Goal: Check status: Check status

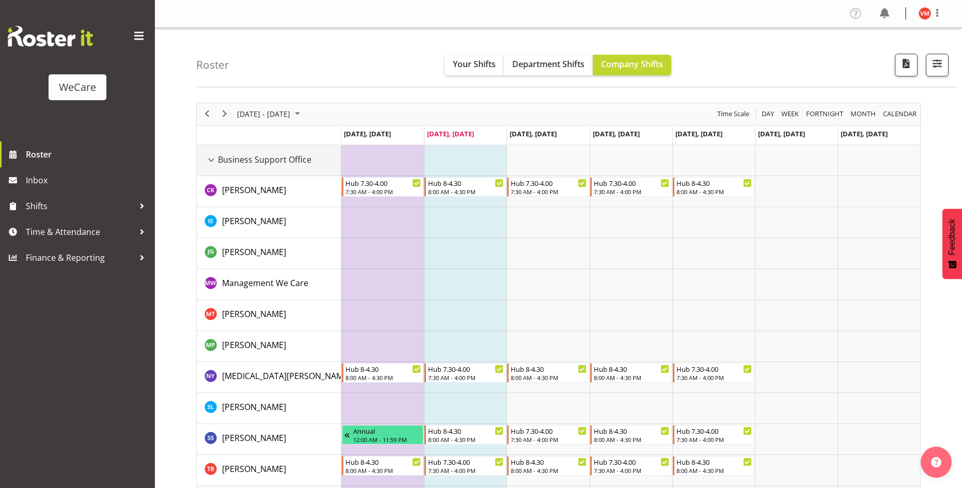
click at [207, 160] on div "Business Support Office resource" at bounding box center [211, 159] width 13 height 13
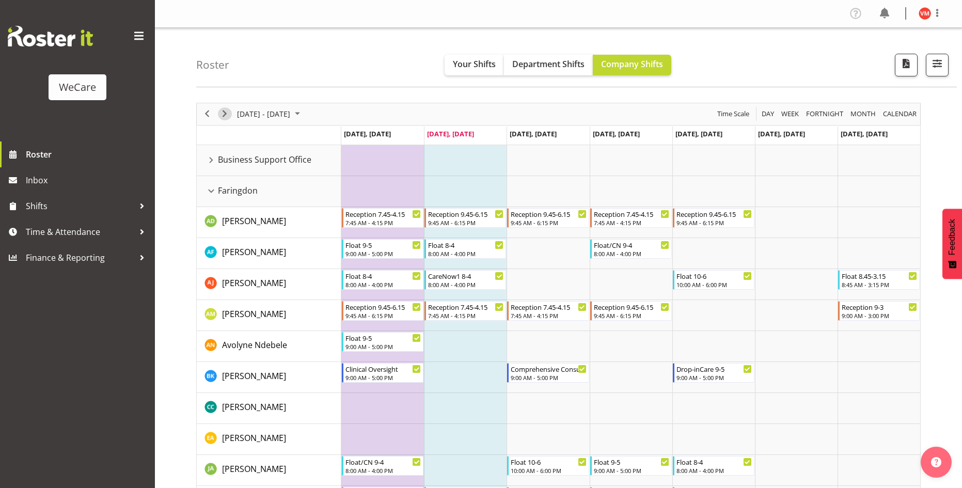
click at [222, 116] on span "Next" at bounding box center [224, 113] width 12 height 13
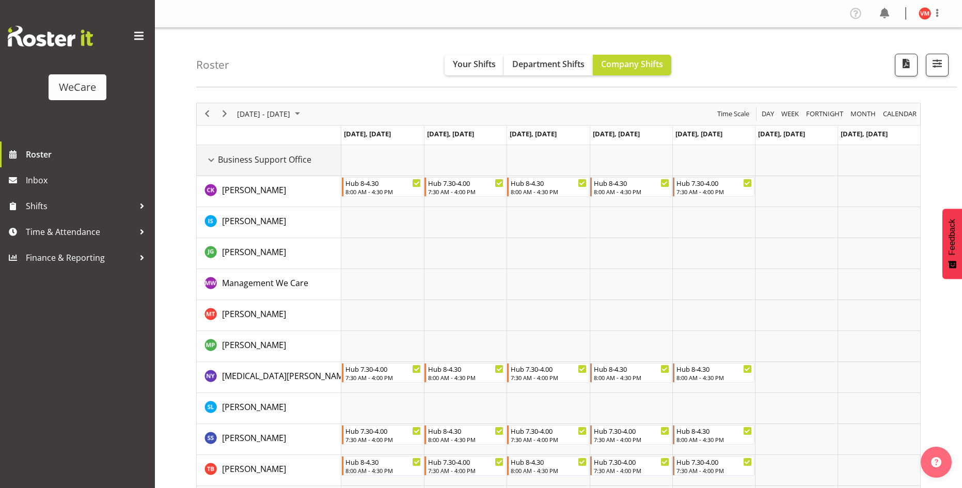
click at [213, 161] on div "Business Support Office resource" at bounding box center [211, 159] width 13 height 13
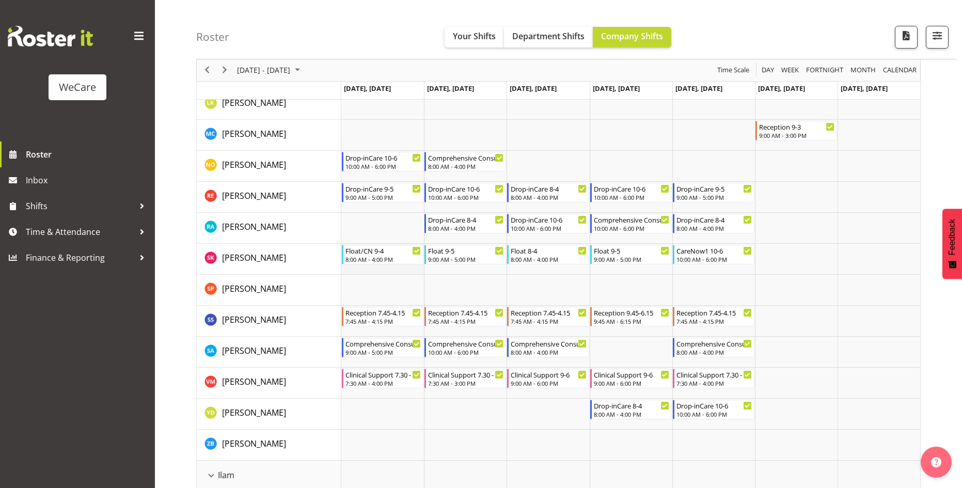
scroll to position [465, 0]
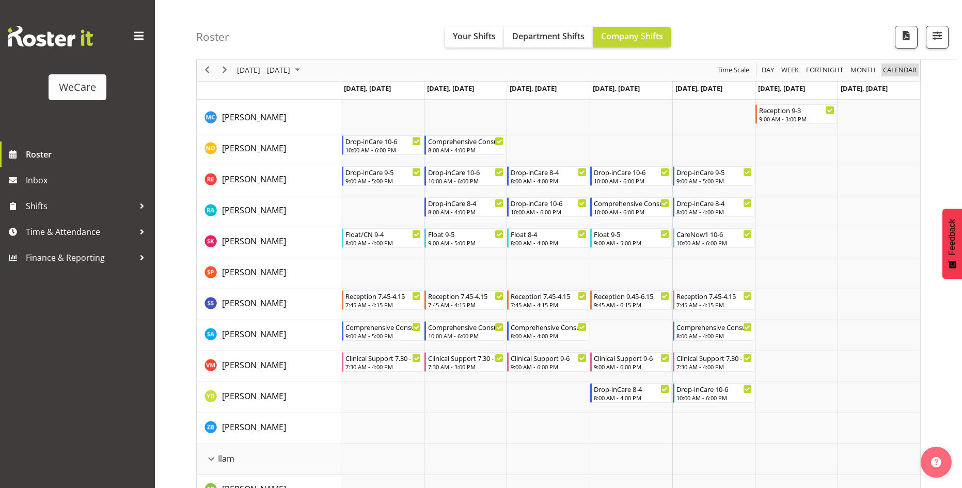
click at [917, 66] on button "calendar" at bounding box center [900, 70] width 37 height 13
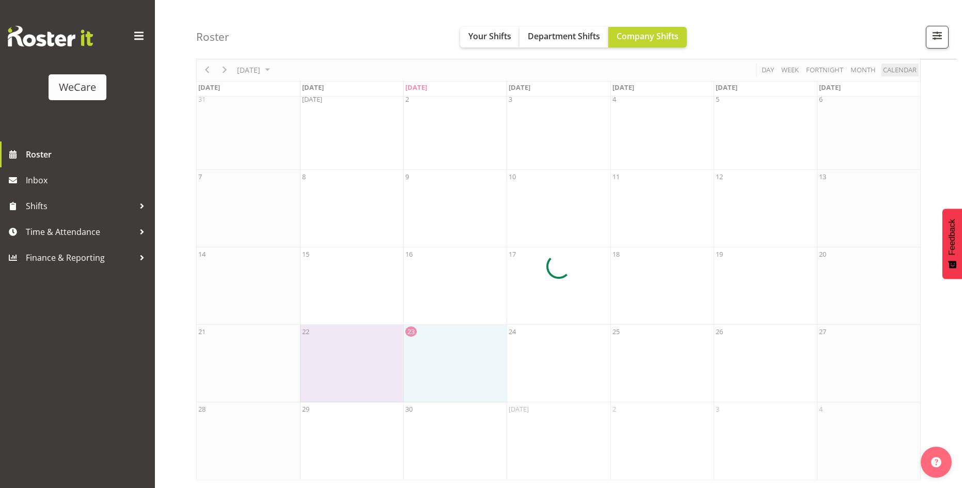
scroll to position [50, 0]
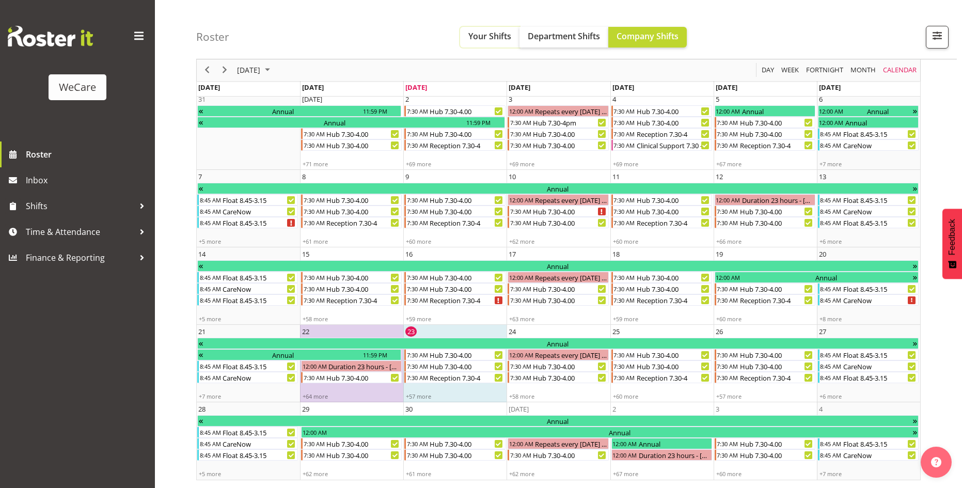
click at [497, 34] on span "Your Shifts" at bounding box center [489, 35] width 43 height 11
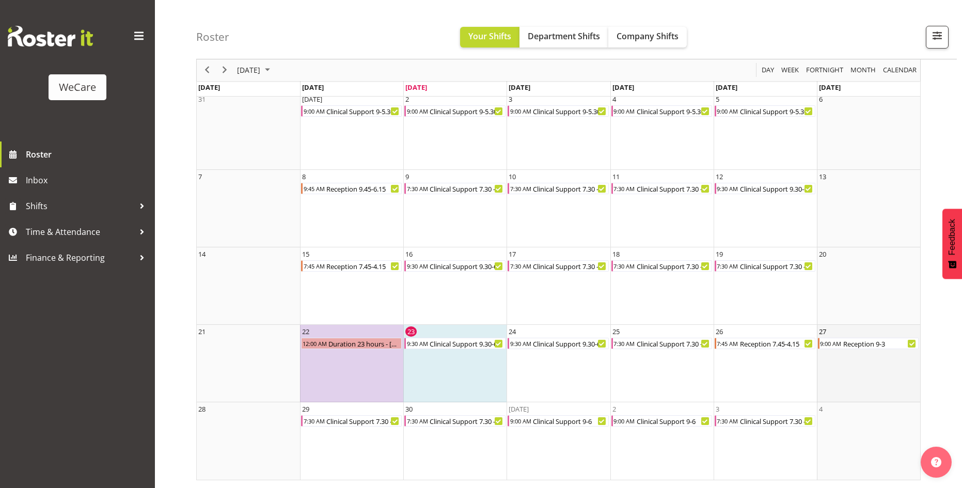
click at [859, 354] on td "27 9:00 AM Reception 9-3" at bounding box center [868, 363] width 103 height 77
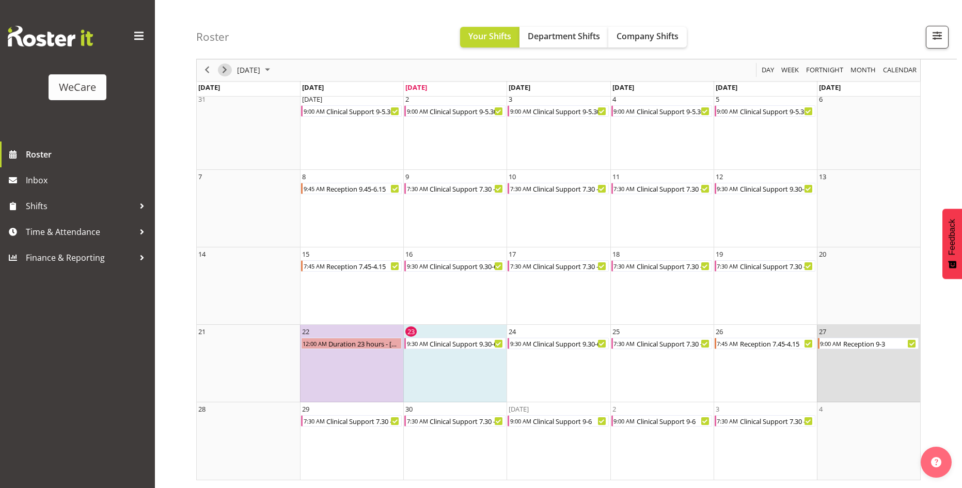
click at [227, 72] on span "Next" at bounding box center [224, 70] width 12 height 13
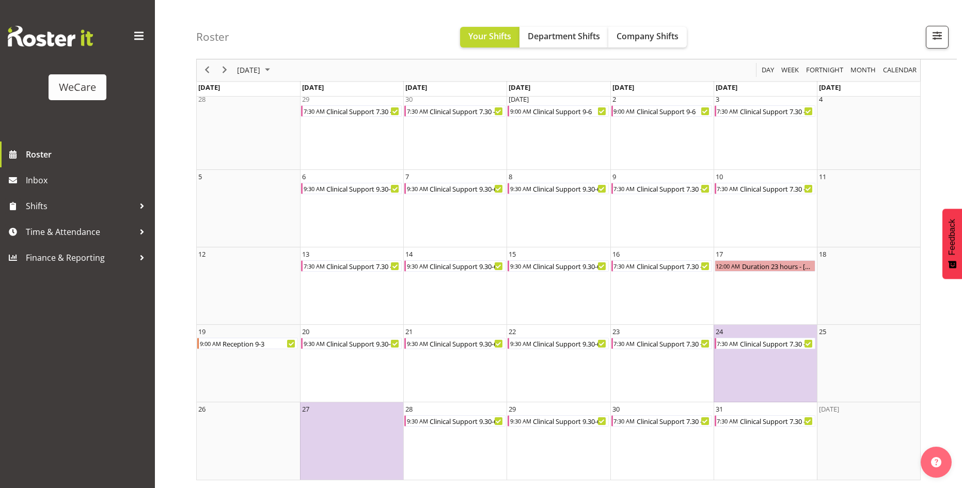
click at [233, 71] on div "[DATE]" at bounding box center [254, 70] width 43 height 22
click at [222, 69] on span "Next" at bounding box center [224, 70] width 12 height 13
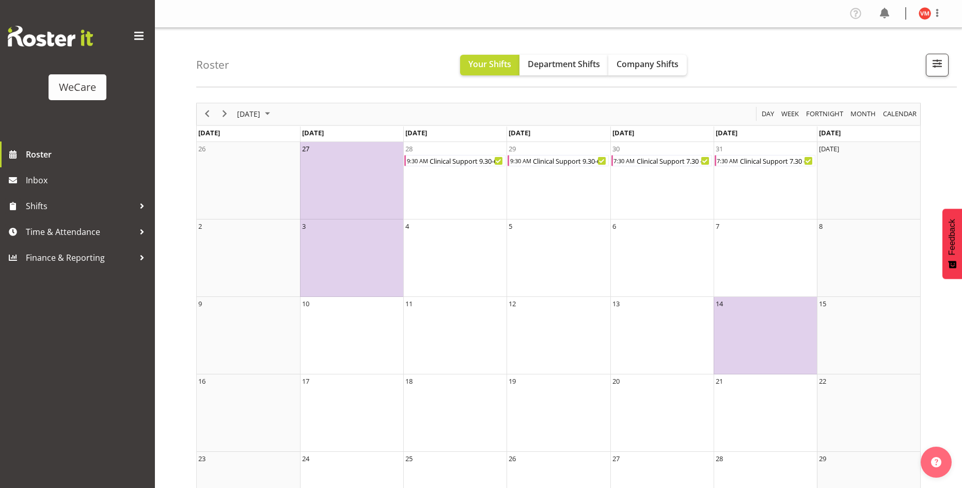
click at [346, 166] on td "27" at bounding box center [351, 180] width 103 height 77
click at [488, 62] on span "Your Shifts" at bounding box center [489, 63] width 43 height 11
click at [27, 145] on link "Roster" at bounding box center [77, 155] width 155 height 26
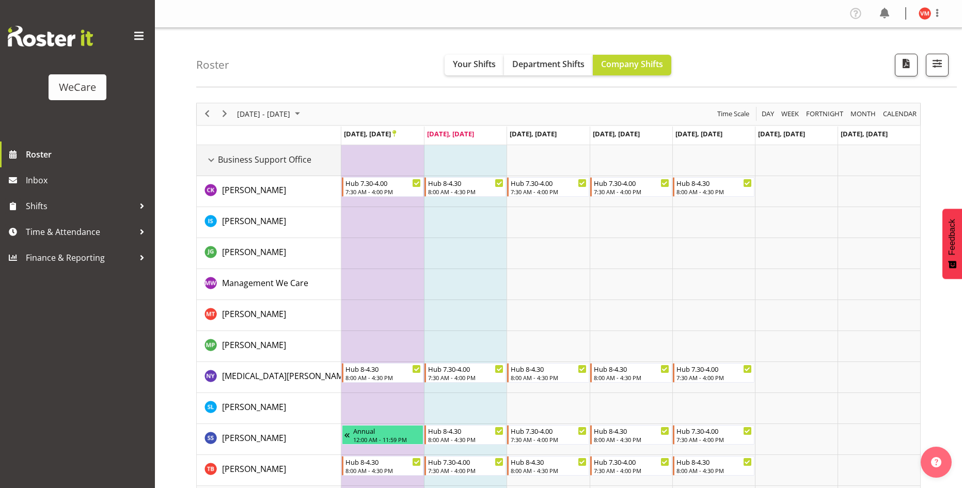
click at [213, 162] on div "Business Support Office resource" at bounding box center [211, 159] width 13 height 13
click at [213, 164] on div "Business Support Office resource" at bounding box center [211, 159] width 13 height 13
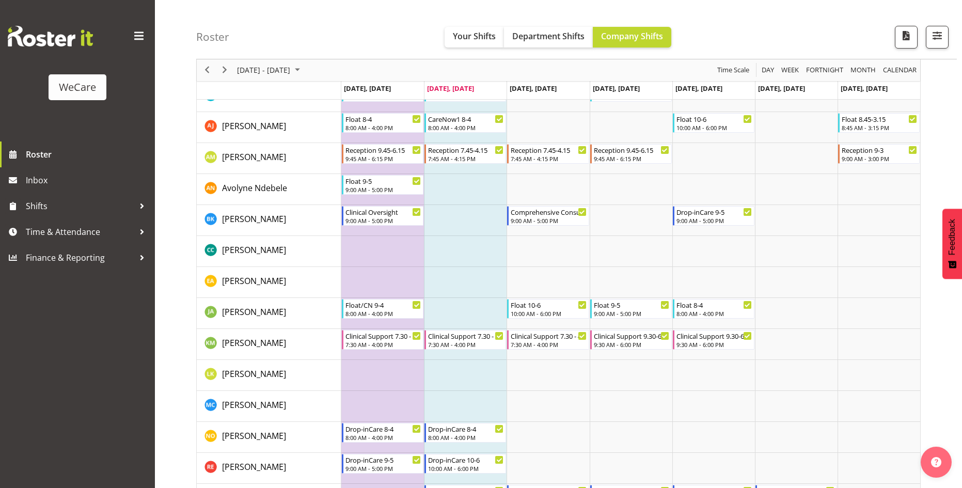
scroll to position [207, 0]
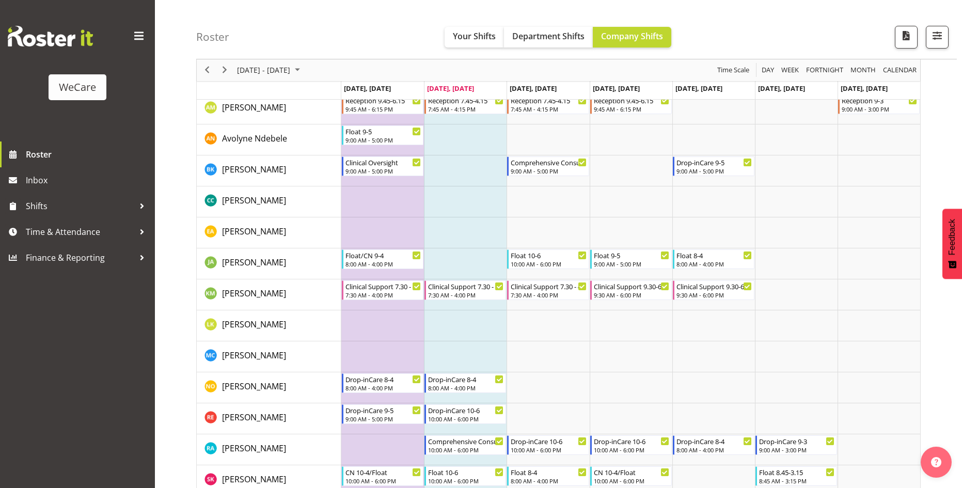
click at [72, 366] on div "WeCare Roster Inbox Shifts Time & Attendance Finance & Reporting" at bounding box center [77, 244] width 155 height 488
click at [38, 382] on div "WeCare Roster Inbox Shifts Time & Attendance Finance & Reporting" at bounding box center [77, 244] width 155 height 488
